Goal: Task Accomplishment & Management: Complete application form

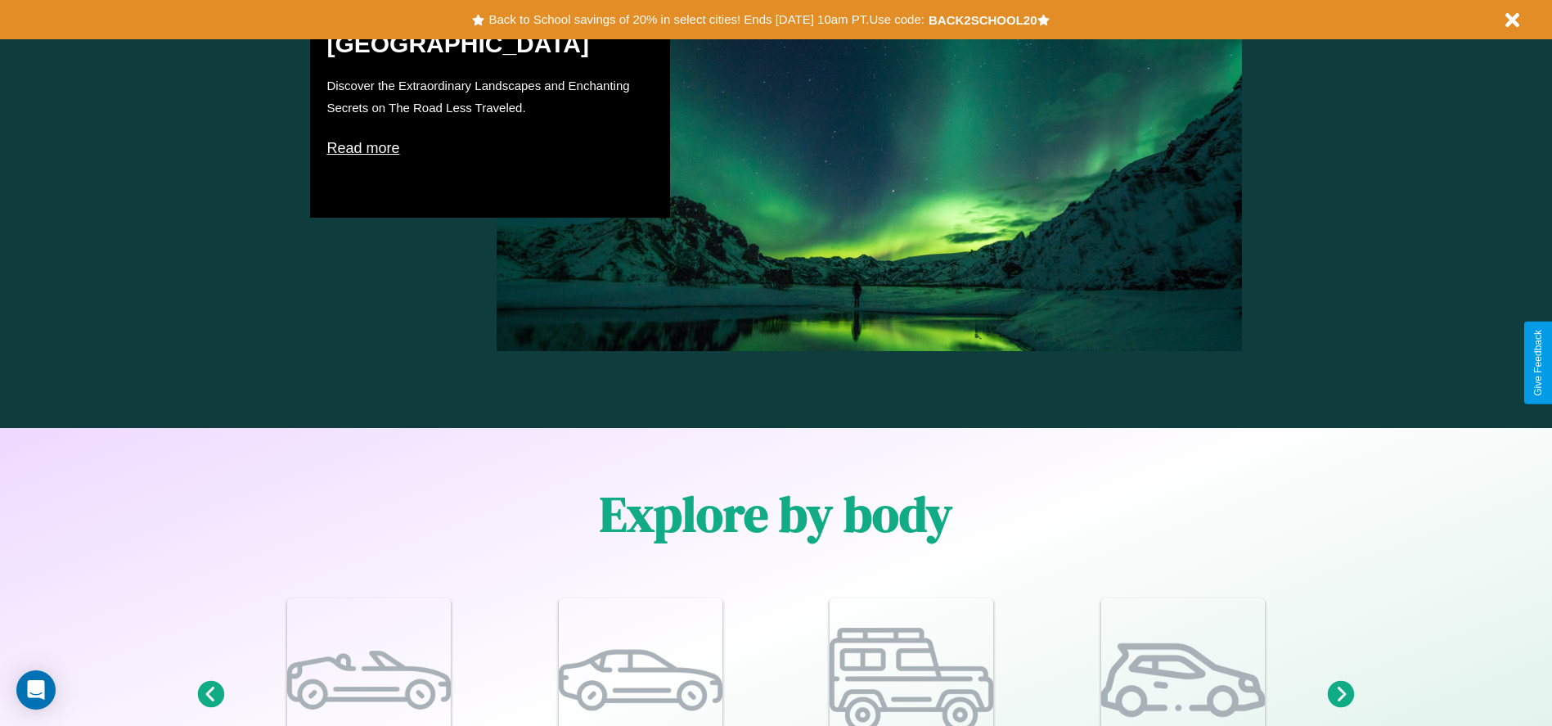
scroll to position [1428, 0]
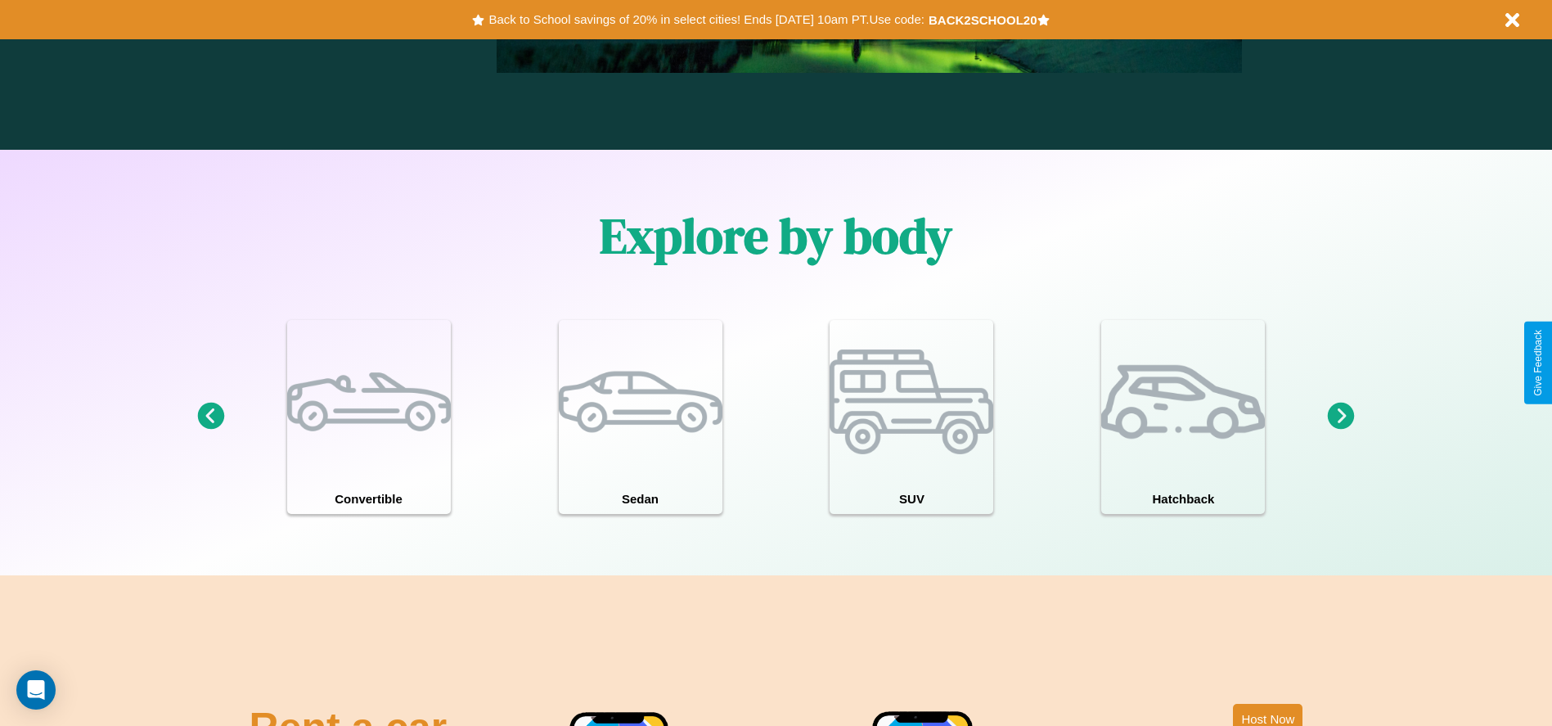
click at [210, 417] on icon at bounding box center [210, 416] width 27 height 27
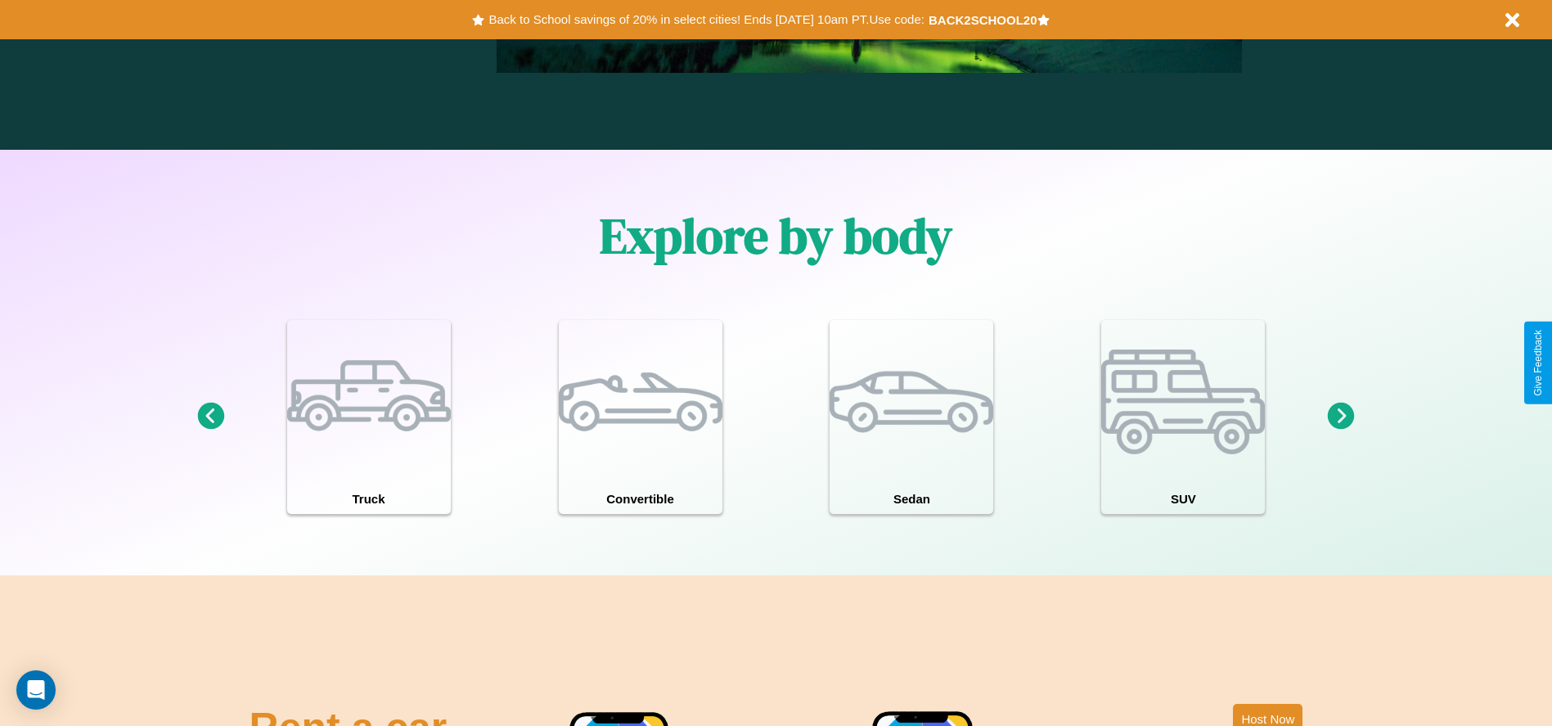
click at [1341, 417] on icon at bounding box center [1341, 416] width 27 height 27
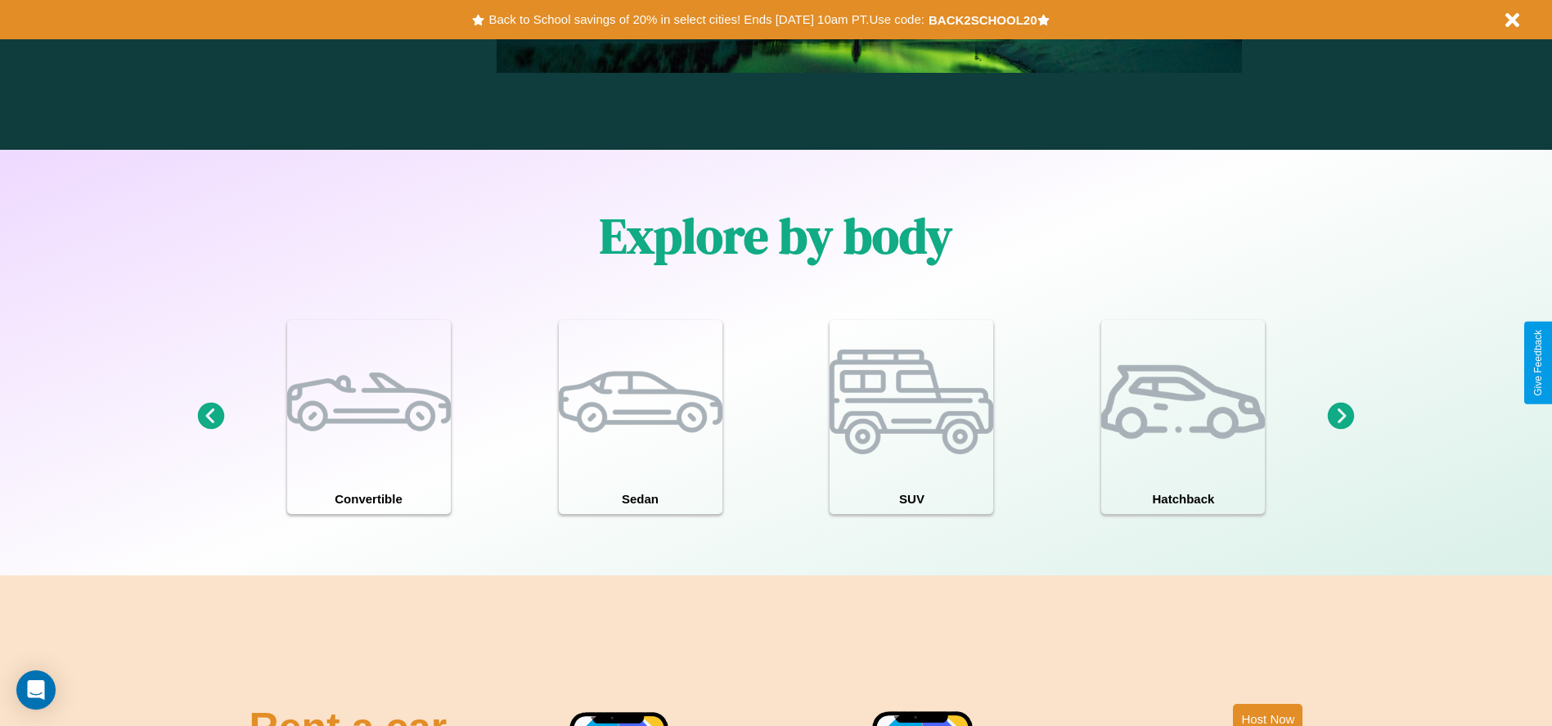
click at [1341, 417] on icon at bounding box center [1341, 416] width 27 height 27
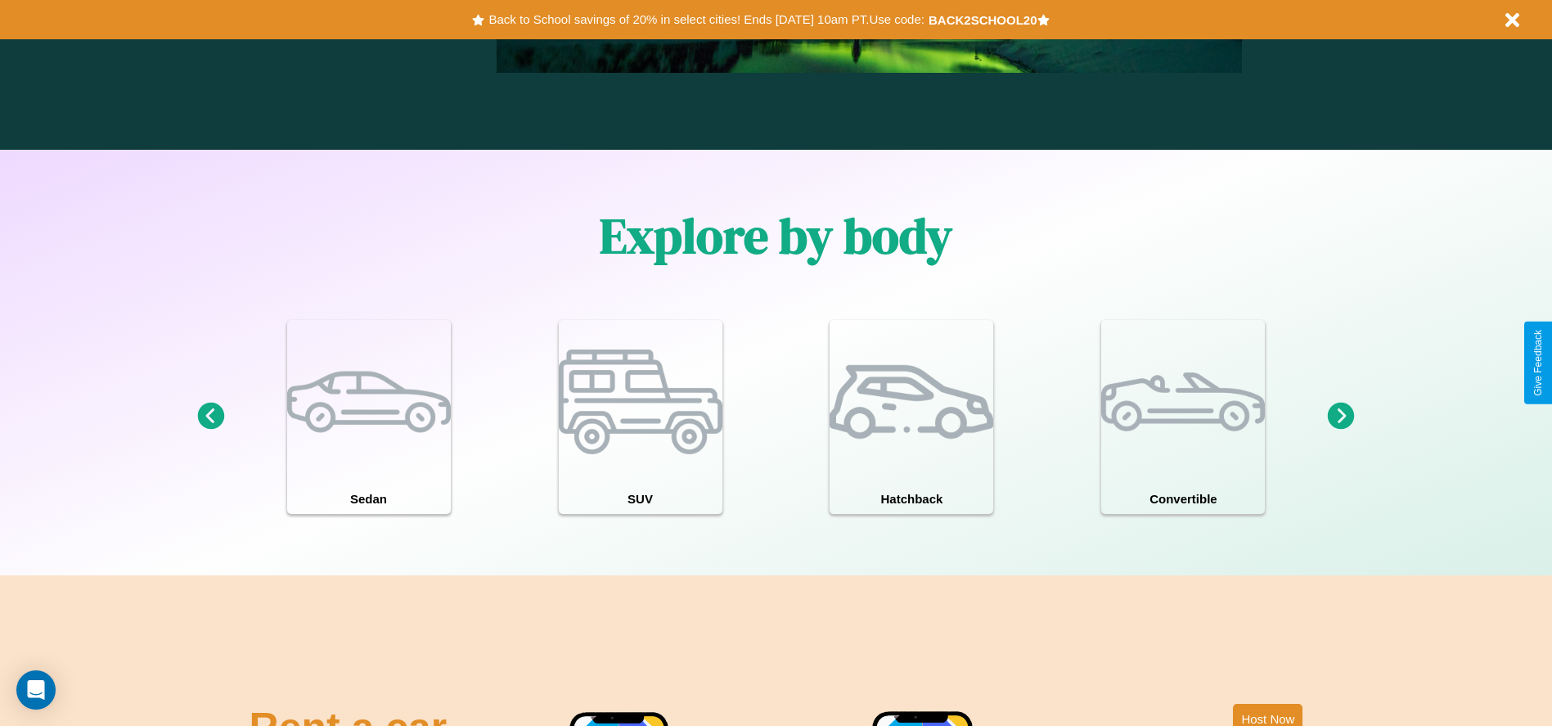
click at [1341, 417] on icon at bounding box center [1341, 416] width 27 height 27
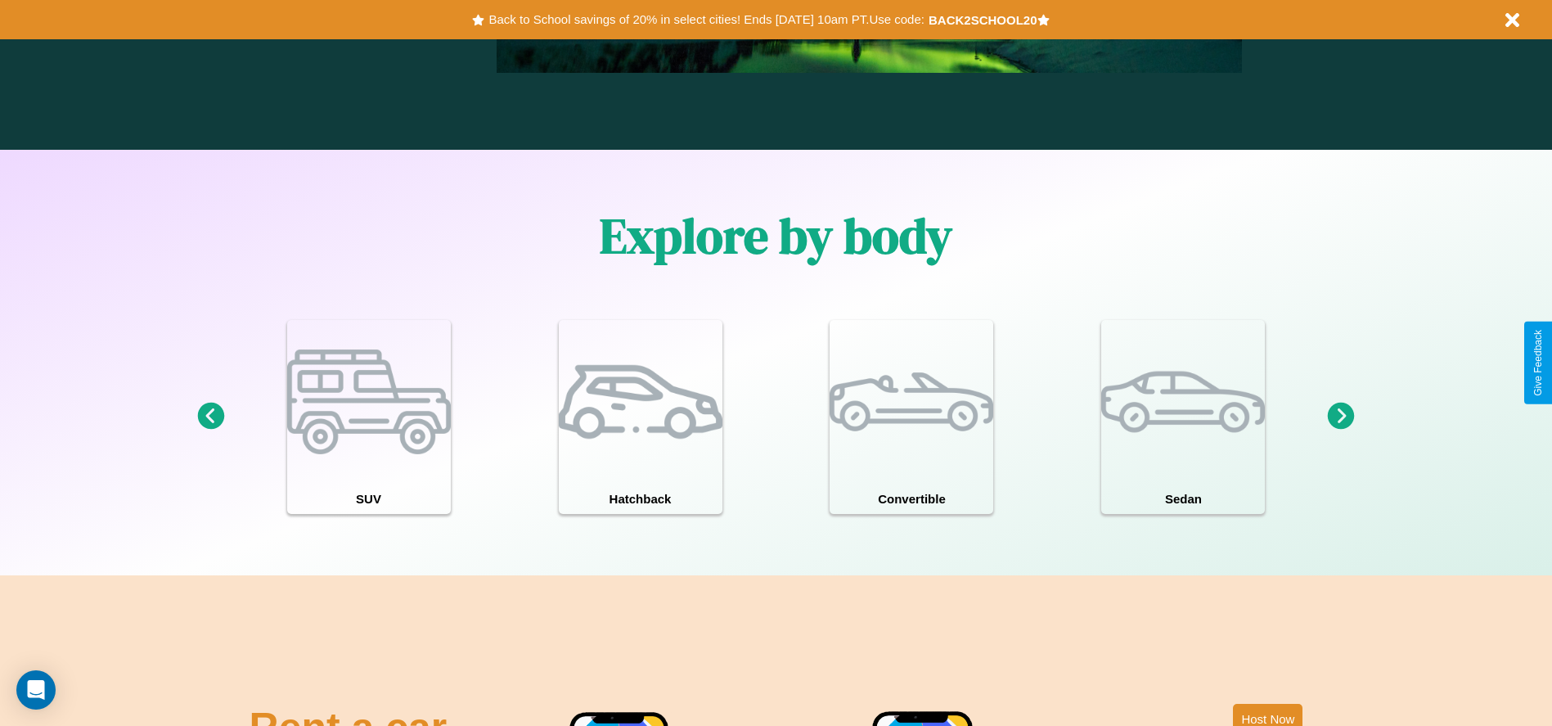
scroll to position [0, 0]
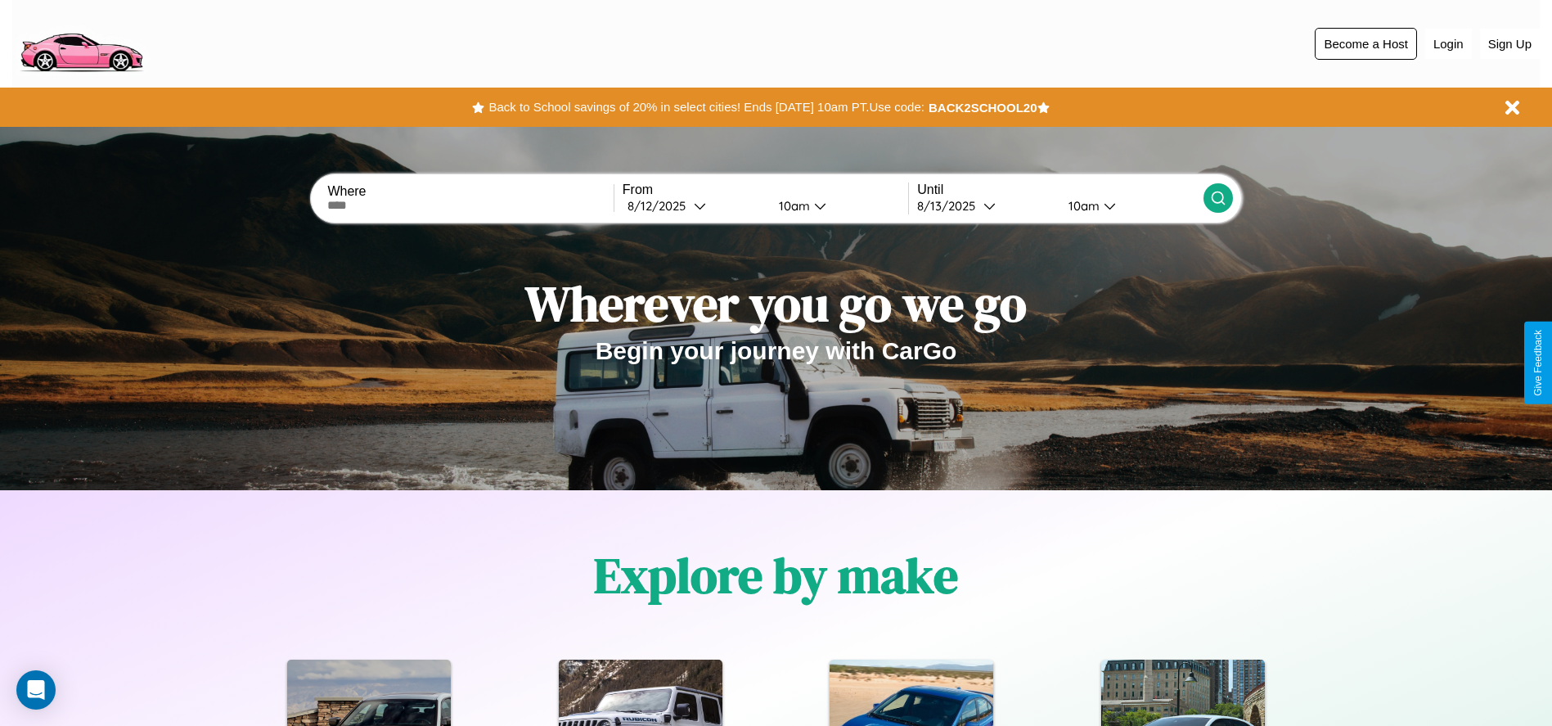
click at [1366, 43] on button "Become a Host" at bounding box center [1366, 44] width 102 height 32
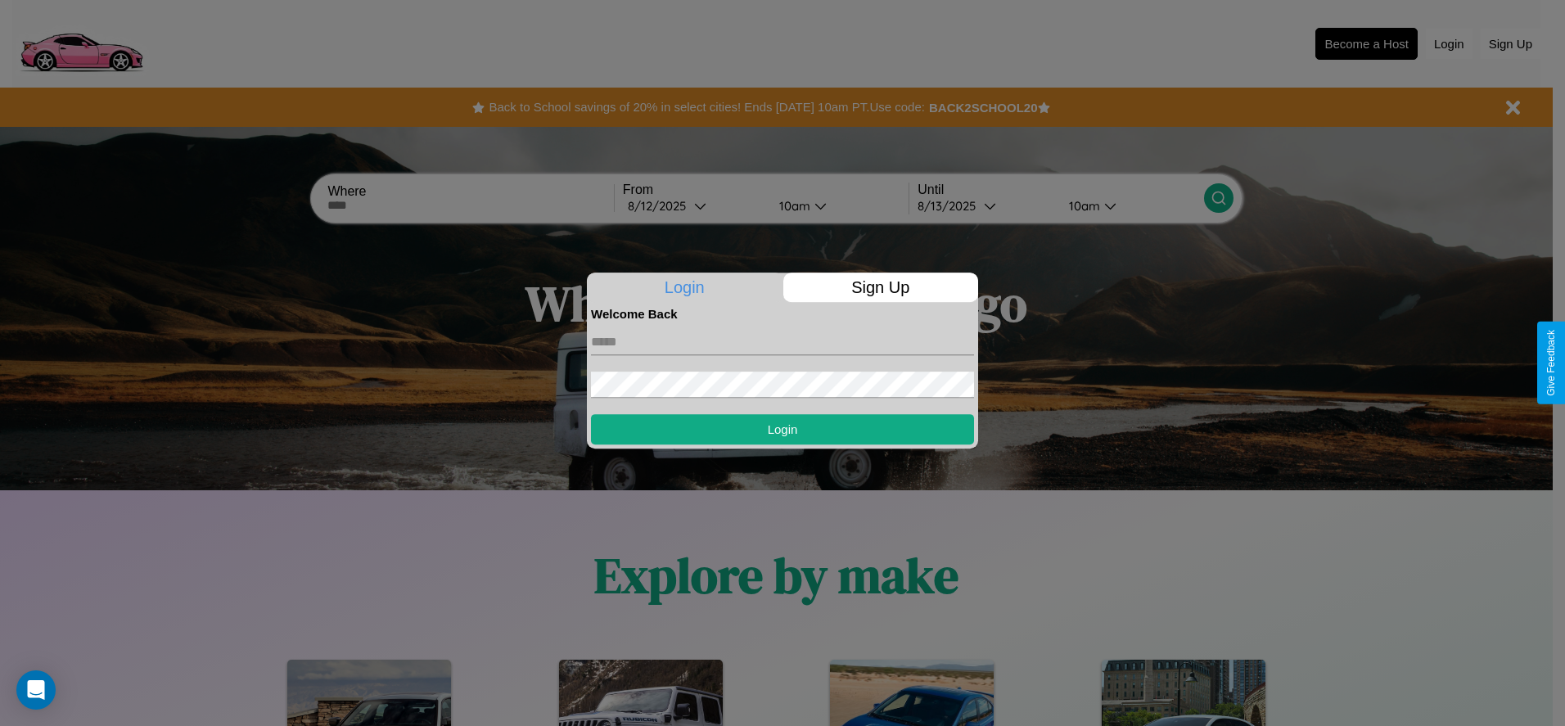
click at [880, 287] on p "Sign Up" at bounding box center [881, 287] width 196 height 29
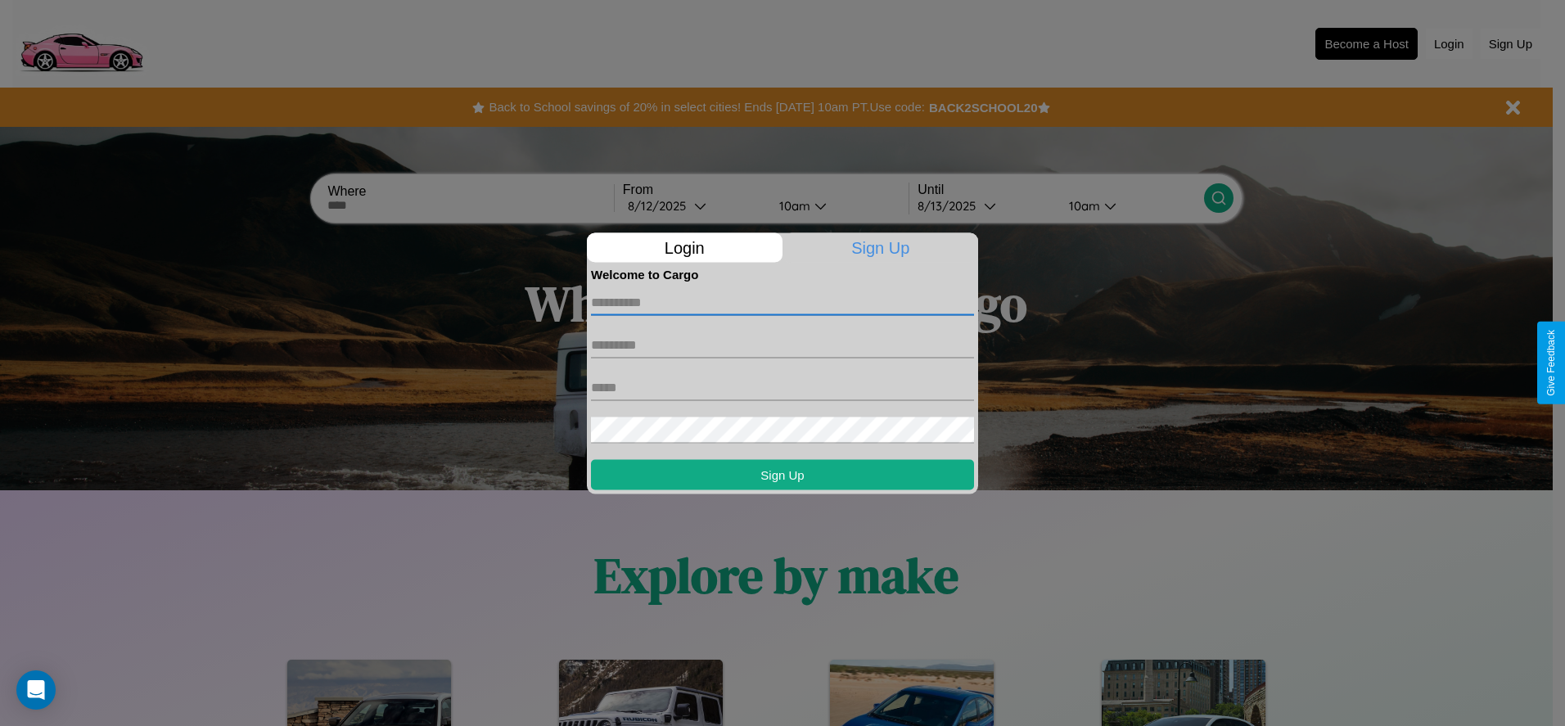
click at [782, 302] on input "text" at bounding box center [782, 302] width 383 height 26
type input "******"
click at [782, 345] on input "text" at bounding box center [782, 344] width 383 height 26
type input "******"
click at [782, 387] on input "text" at bounding box center [782, 387] width 383 height 26
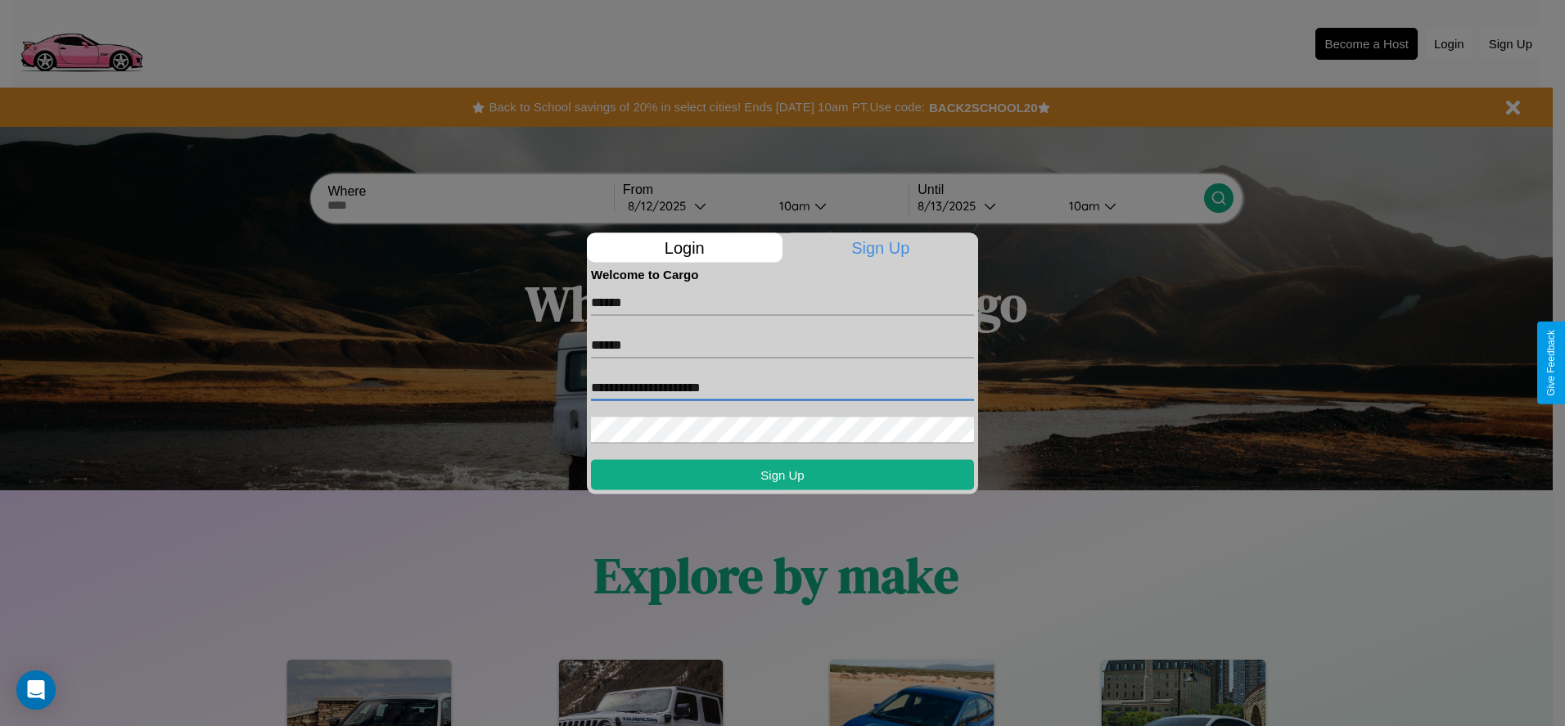
type input "**********"
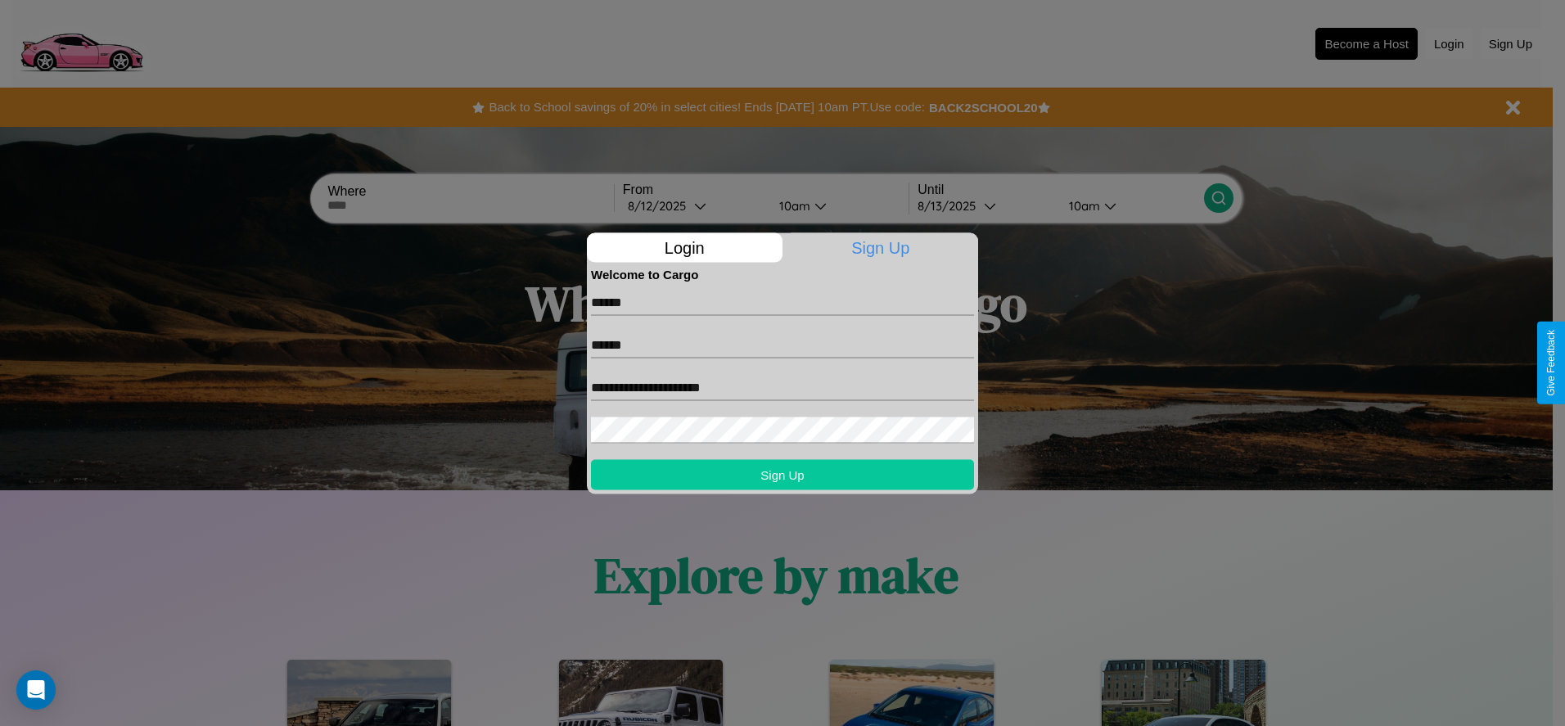
click at [782, 474] on button "Sign Up" at bounding box center [782, 474] width 383 height 30
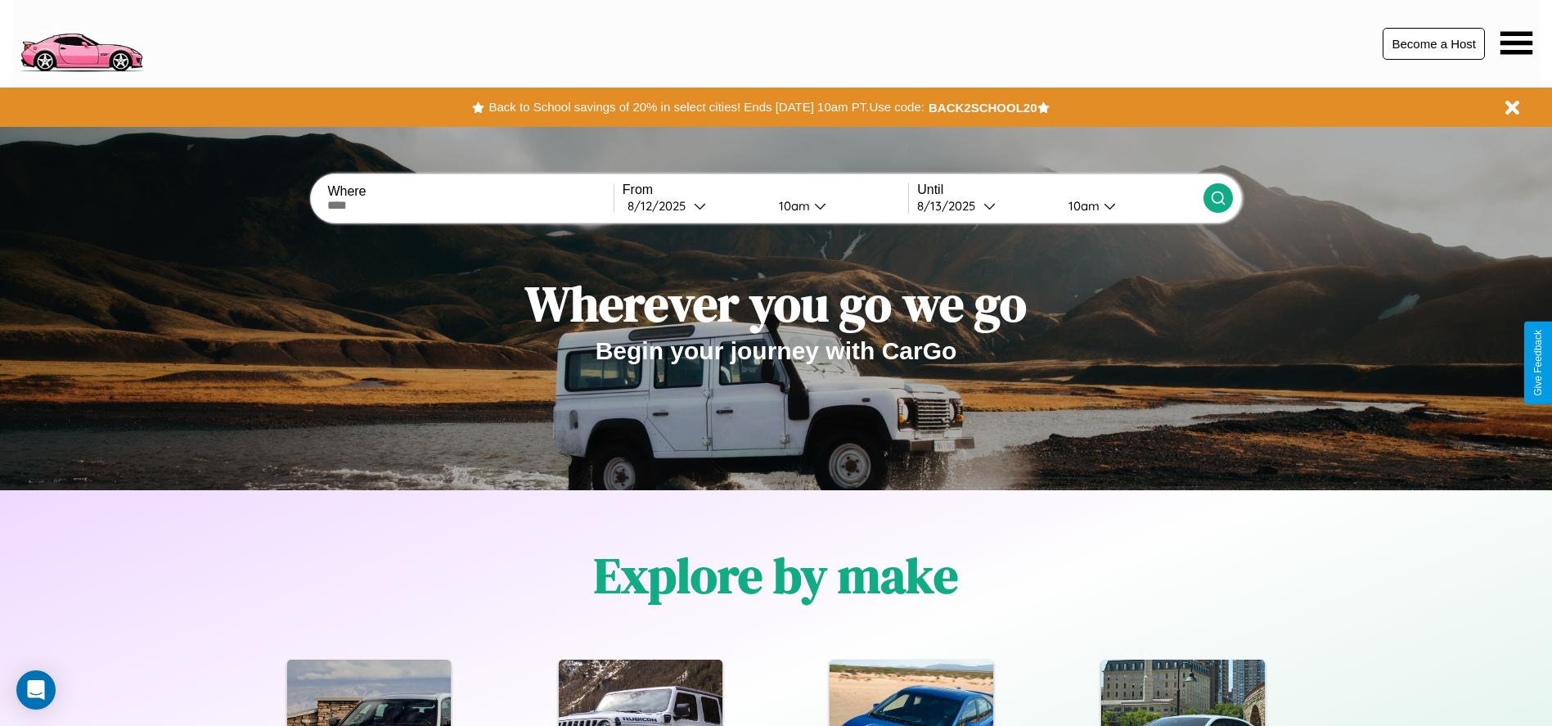
click at [1434, 43] on button "Become a Host" at bounding box center [1434, 44] width 102 height 32
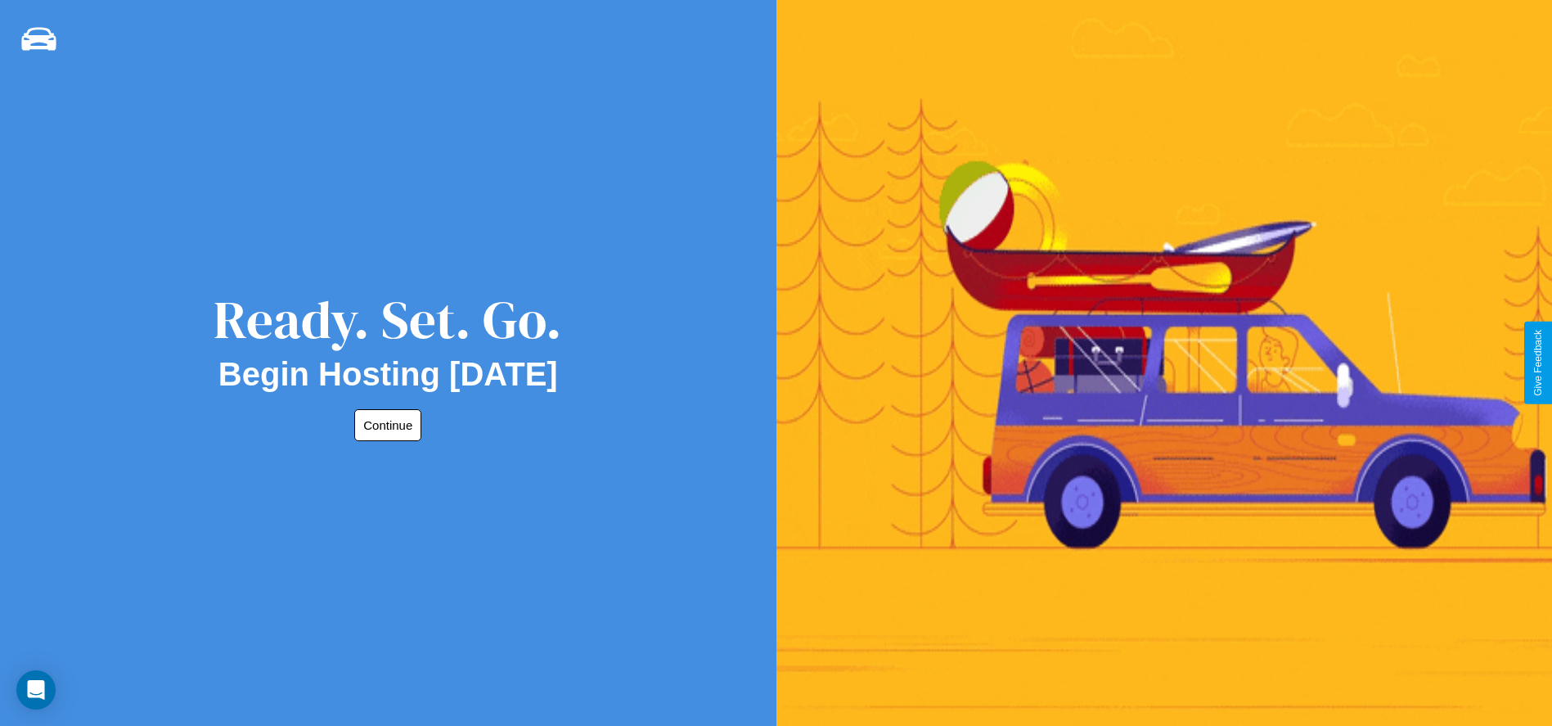
click at [385, 425] on button "Continue" at bounding box center [387, 425] width 67 height 32
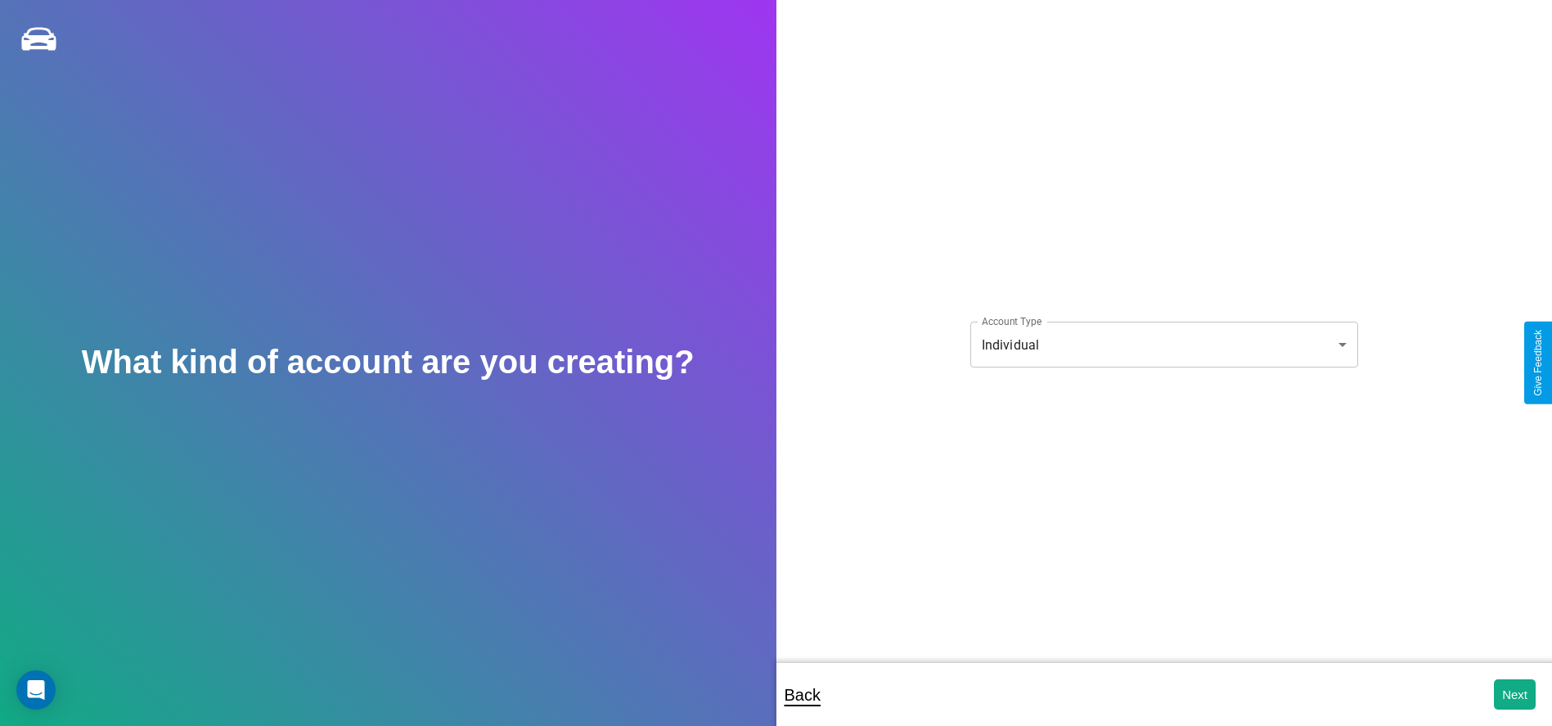
click at [1164, 345] on body "**********" at bounding box center [776, 374] width 1552 height 748
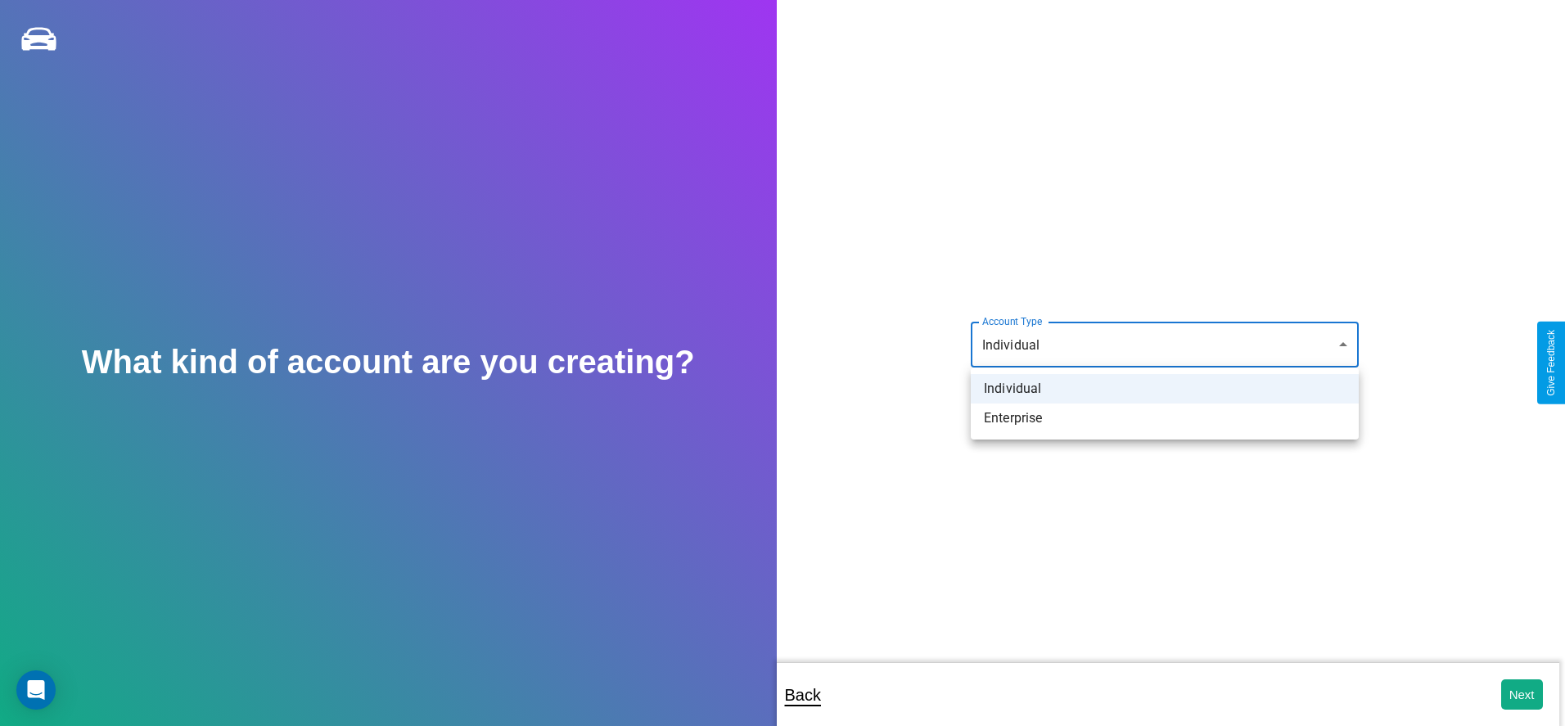
click at [1165, 389] on li "Individual" at bounding box center [1165, 388] width 388 height 29
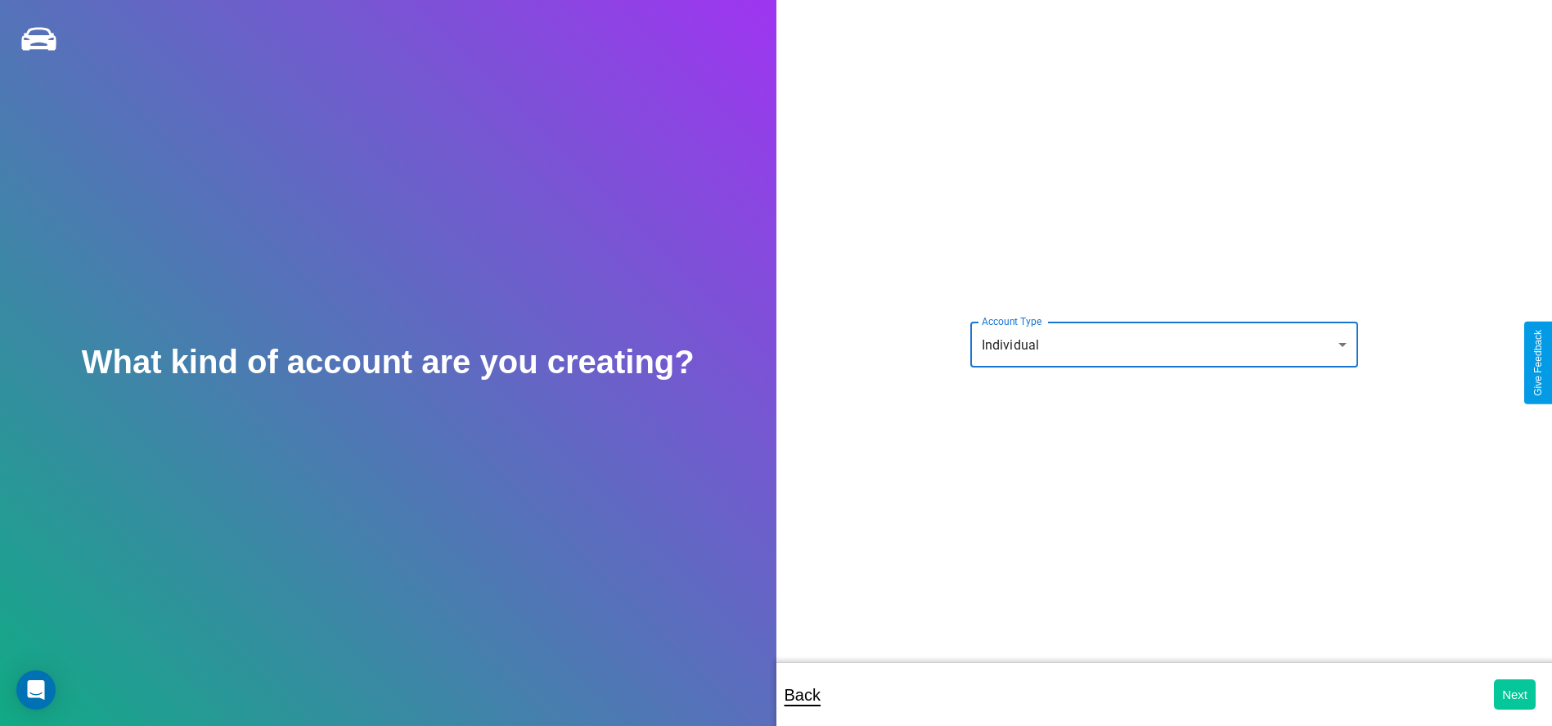
click at [1515, 694] on button "Next" at bounding box center [1515, 694] width 42 height 30
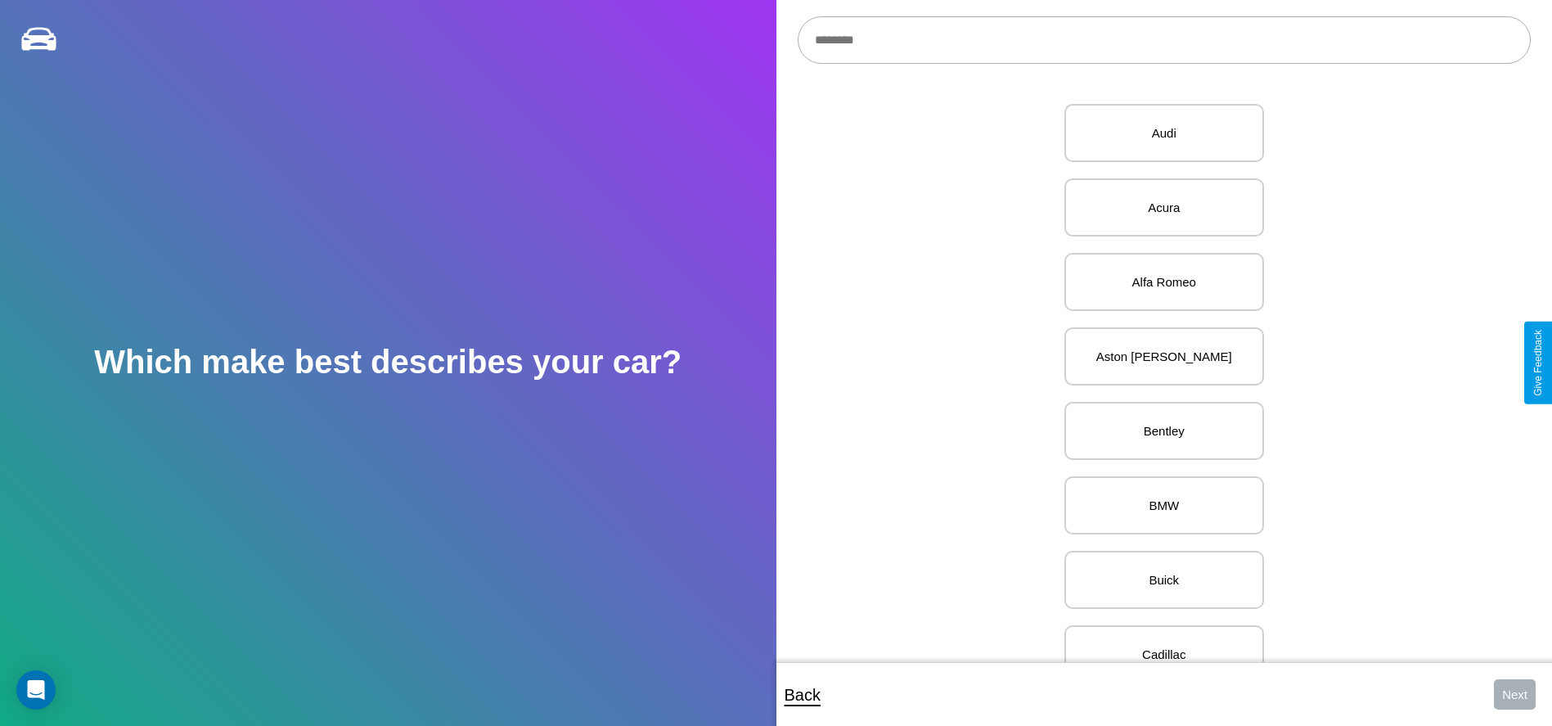
scroll to position [795, 0]
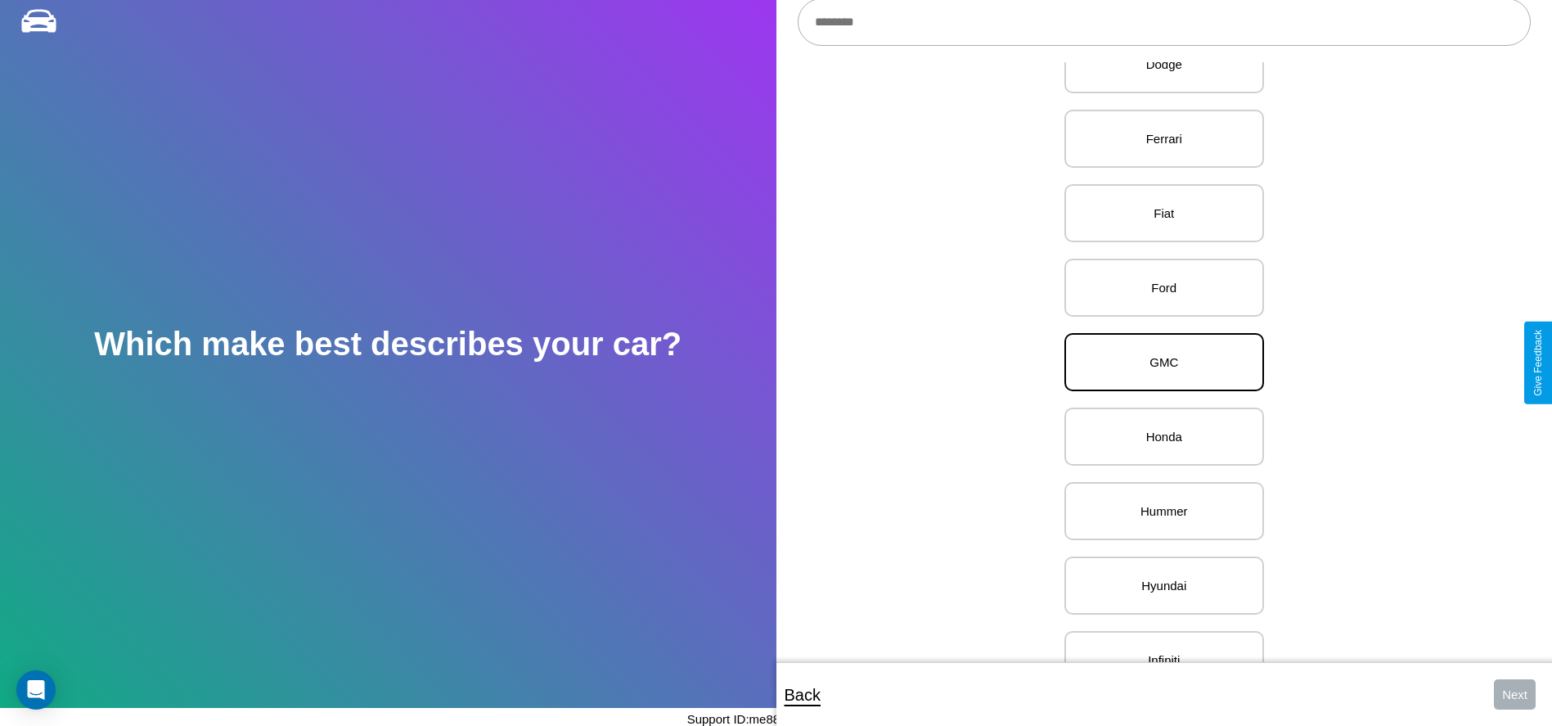
click at [1158, 363] on p "GMC" at bounding box center [1165, 362] width 164 height 22
click at [1515, 694] on button "Next" at bounding box center [1515, 694] width 42 height 30
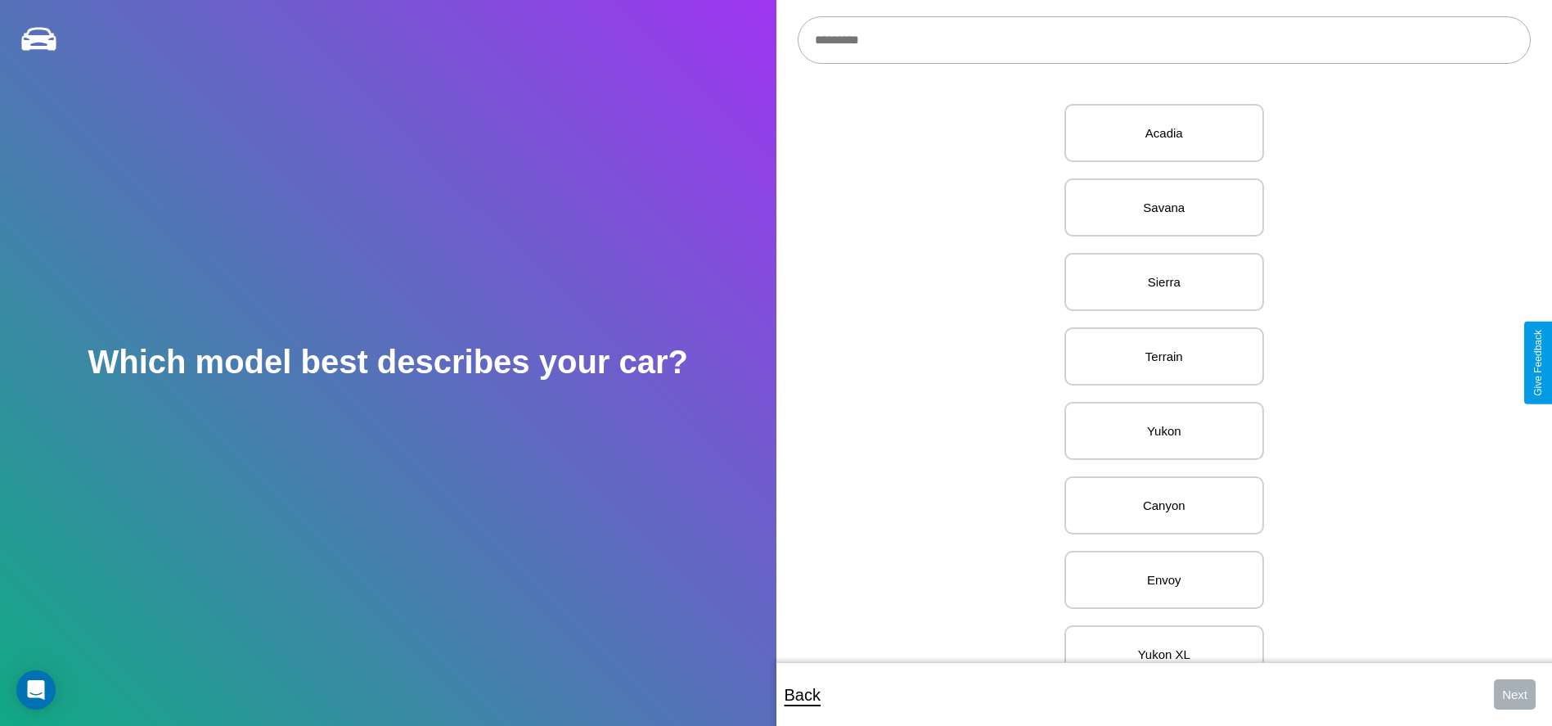
click at [1164, 40] on input "text" at bounding box center [1164, 39] width 733 height 47
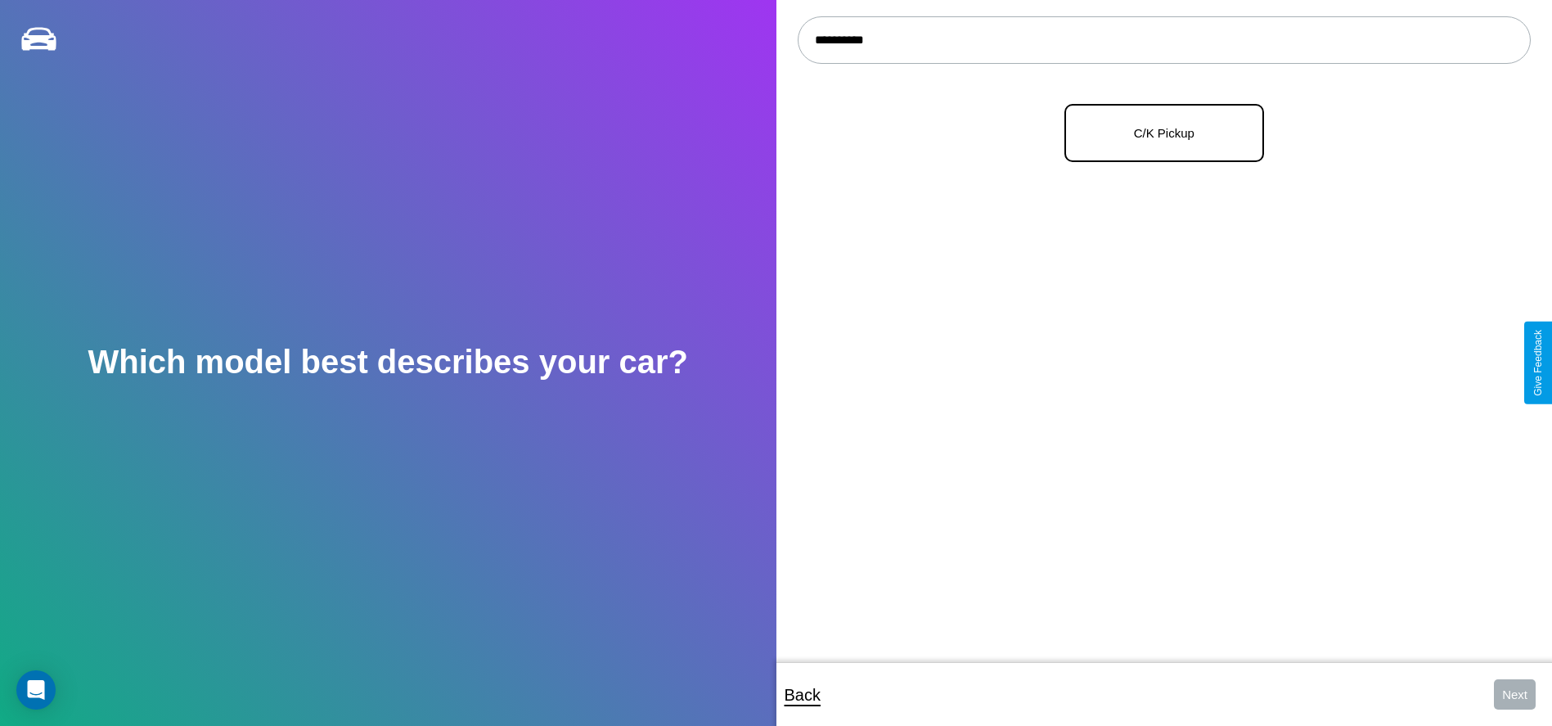
type input "**********"
click at [1158, 133] on p "C/K Pickup" at bounding box center [1165, 133] width 164 height 22
click at [1515, 694] on button "Next" at bounding box center [1515, 694] width 42 height 30
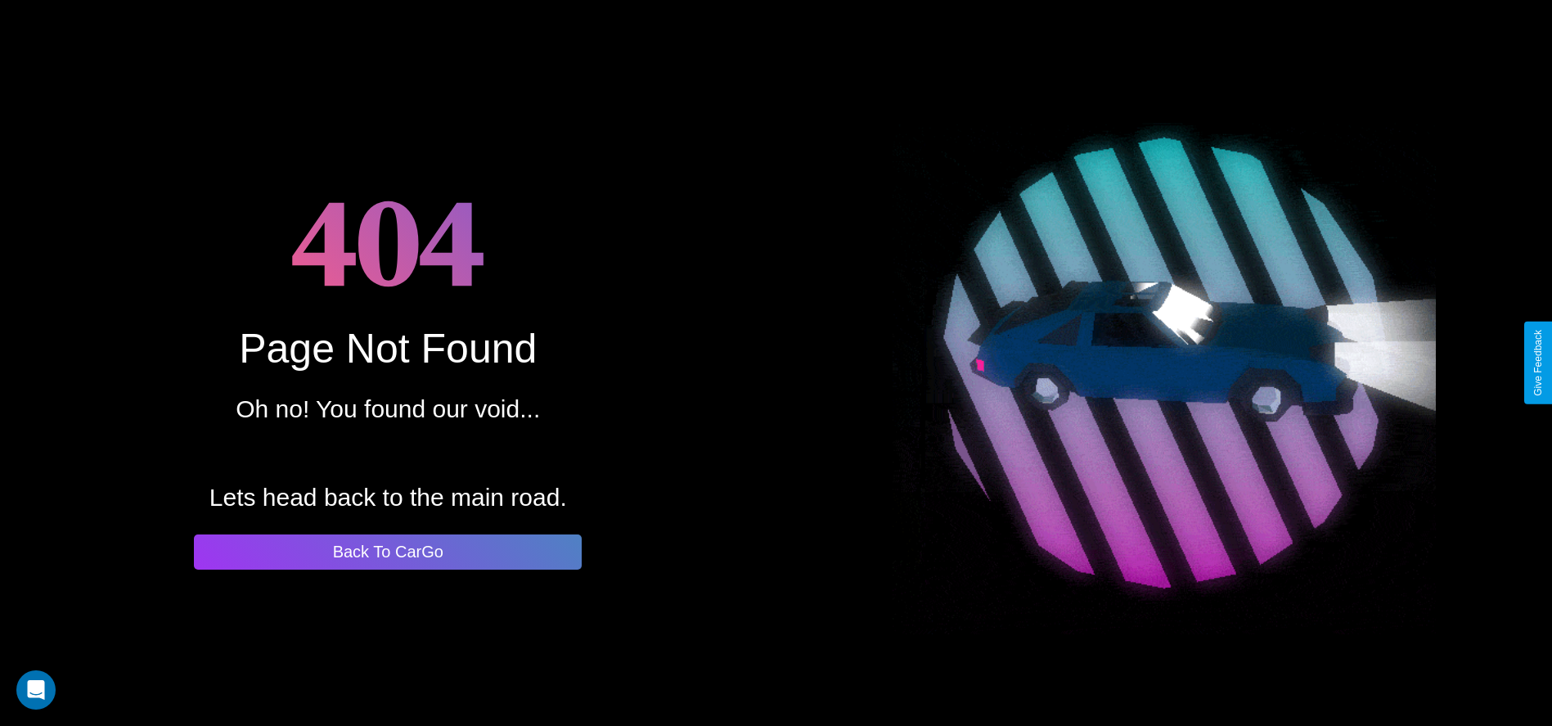
click at [388, 552] on button "Back To CarGo" at bounding box center [388, 551] width 388 height 35
